Goal: Information Seeking & Learning: Compare options

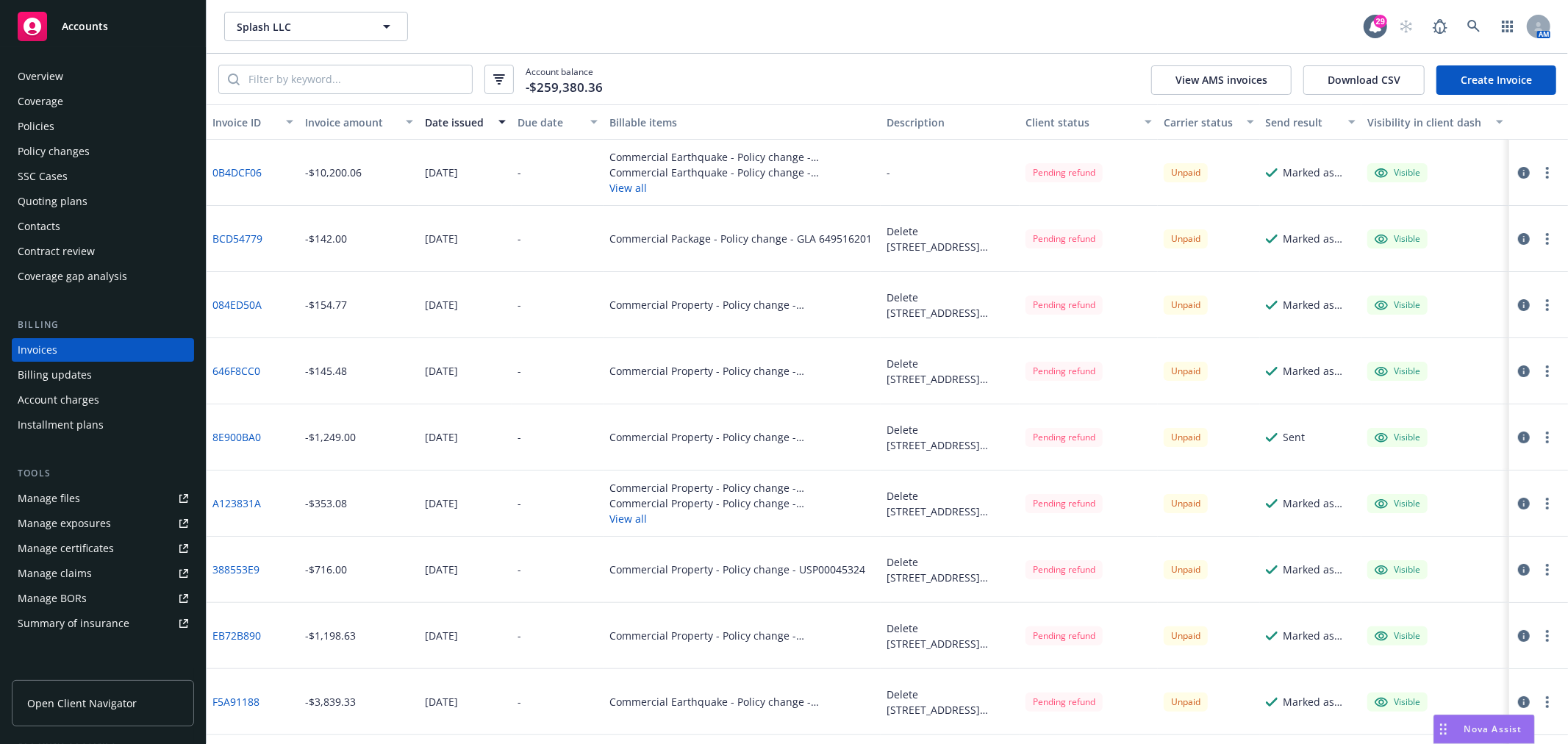
click at [1443, 733] on icon "Drag to move" at bounding box center [1443, 729] width 6 height 12
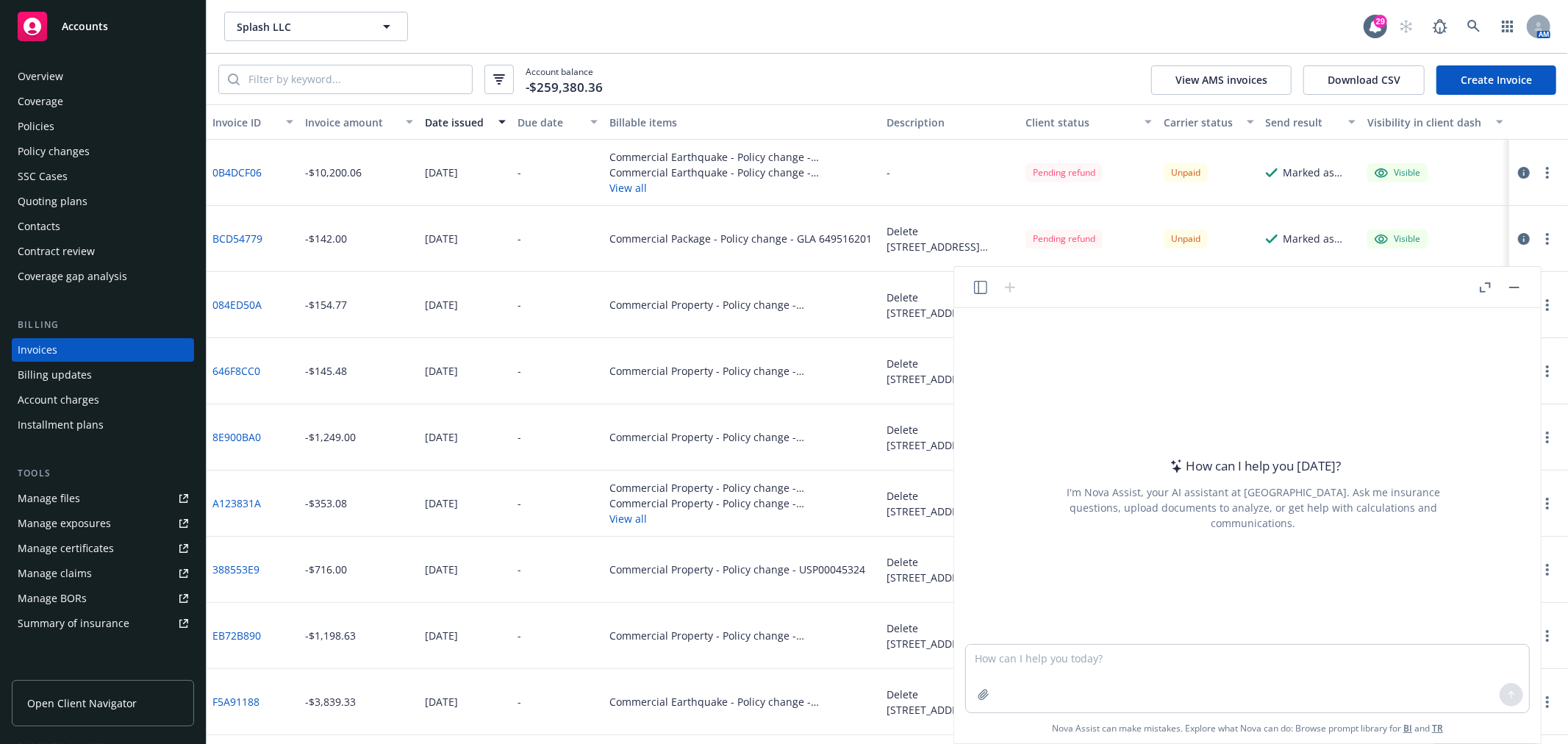
click at [1485, 288] on icon "button" at bounding box center [1485, 287] width 11 height 11
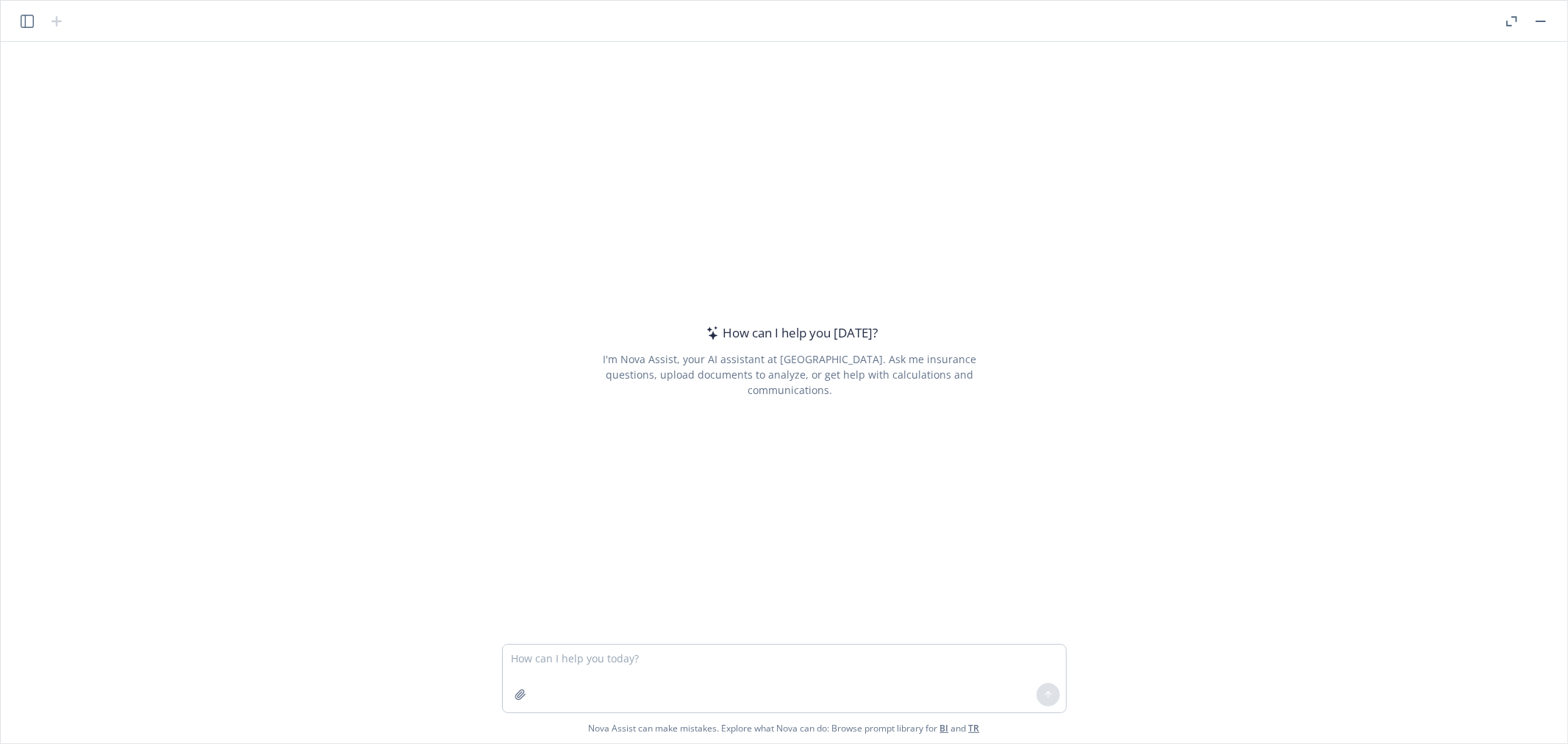
click at [19, 22] on div at bounding box center [42, 21] width 47 height 18
click at [26, 22] on icon "button" at bounding box center [27, 21] width 13 height 13
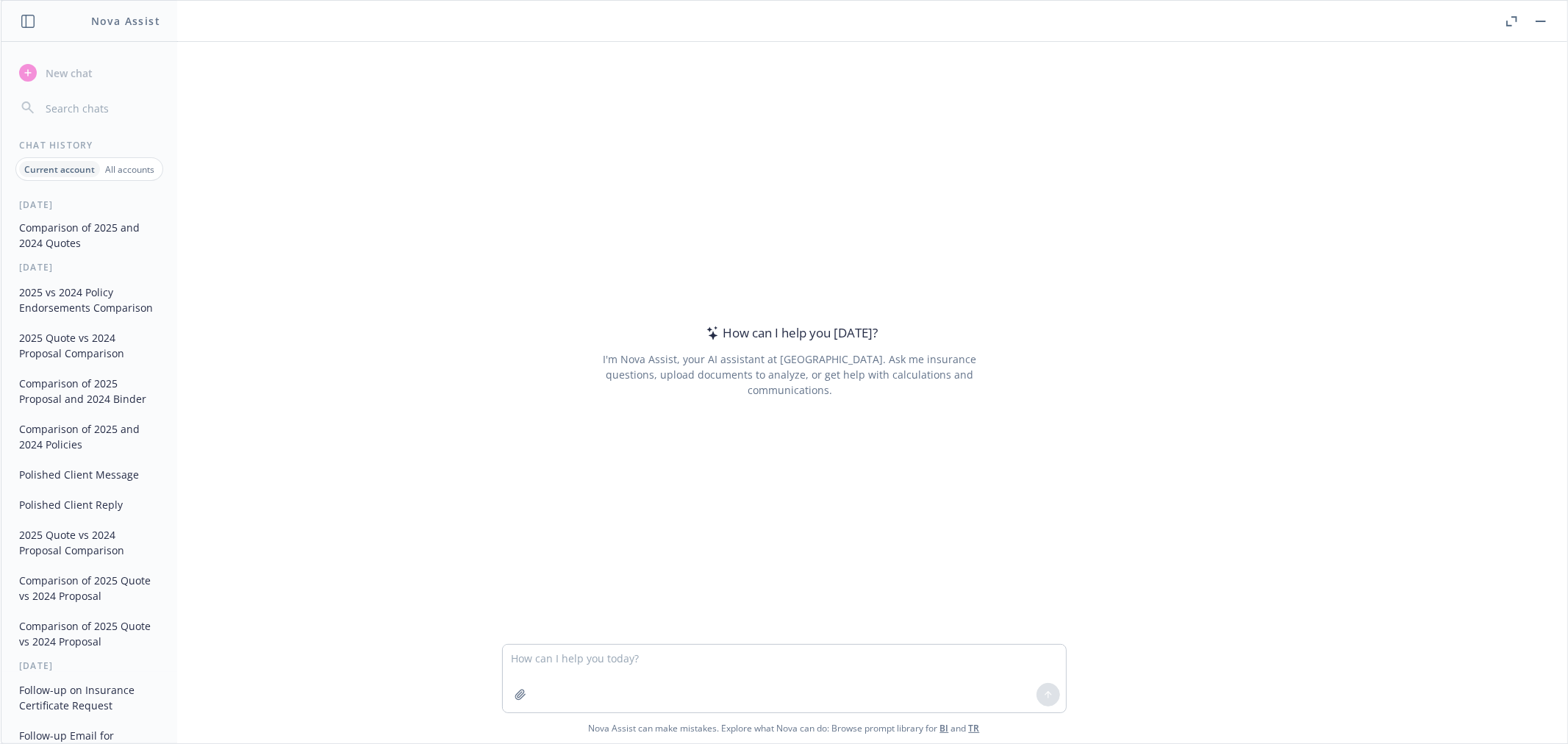
scroll to position [82, 0]
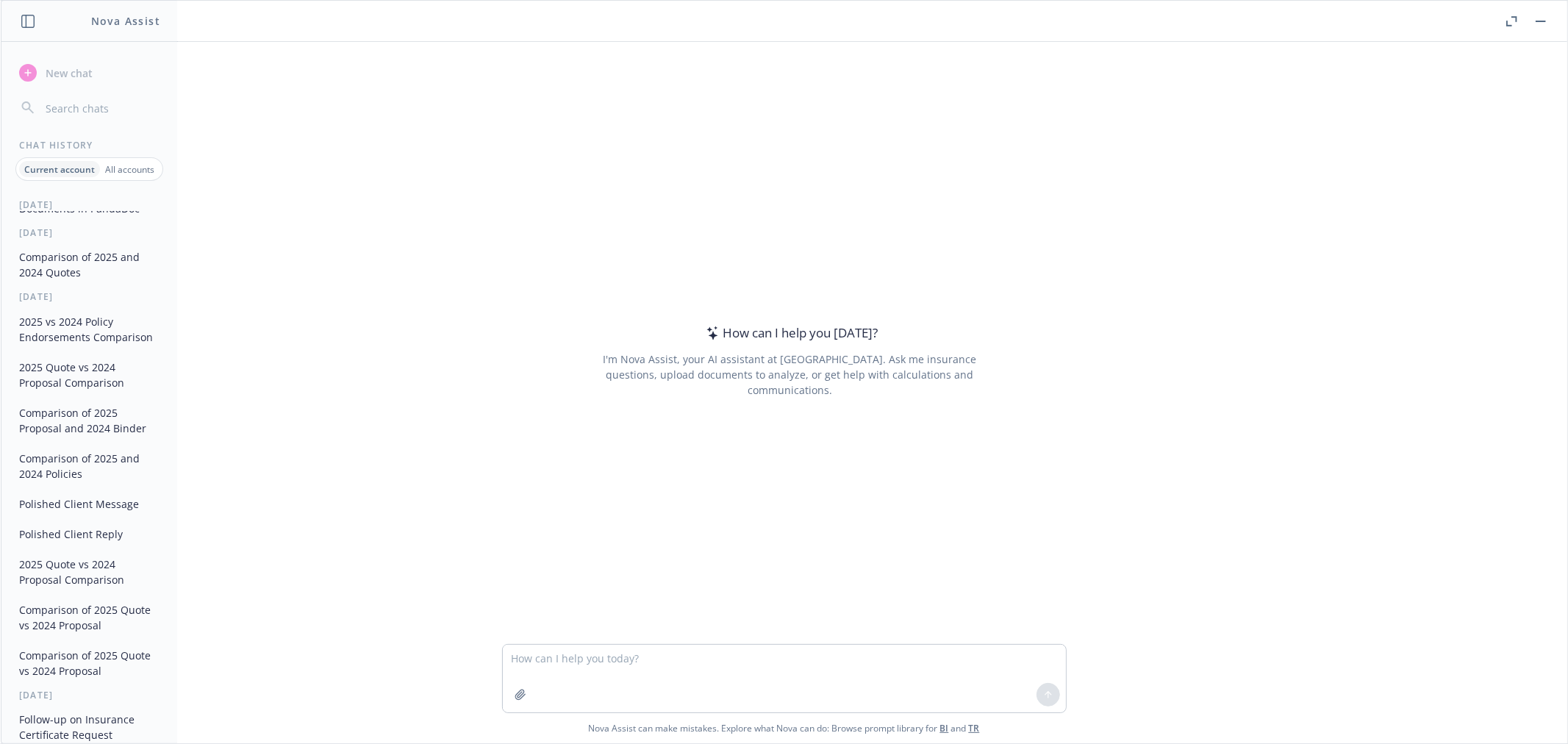
click at [93, 276] on button "Comparison of 2025 and 2024 Quotes" at bounding box center [89, 264] width 152 height 40
